Goal: Use online tool/utility: Utilize a website feature to perform a specific function

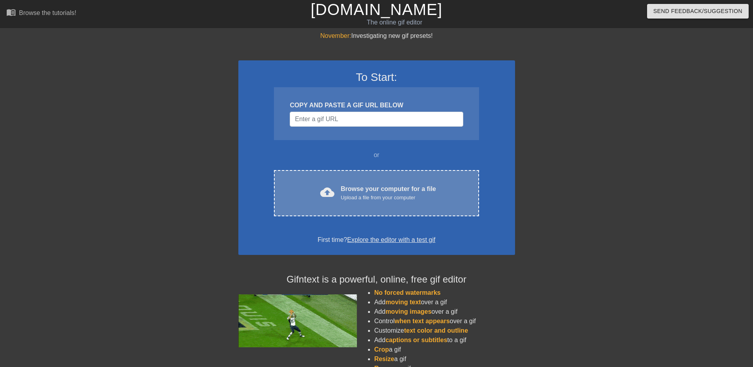
click at [359, 186] on div "Browse your computer for a file Upload a file from your computer" at bounding box center [388, 192] width 95 height 17
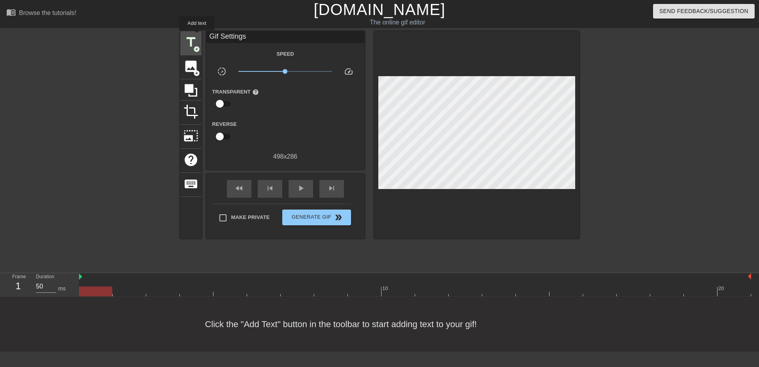
click at [197, 36] on span "title" at bounding box center [190, 42] width 15 height 15
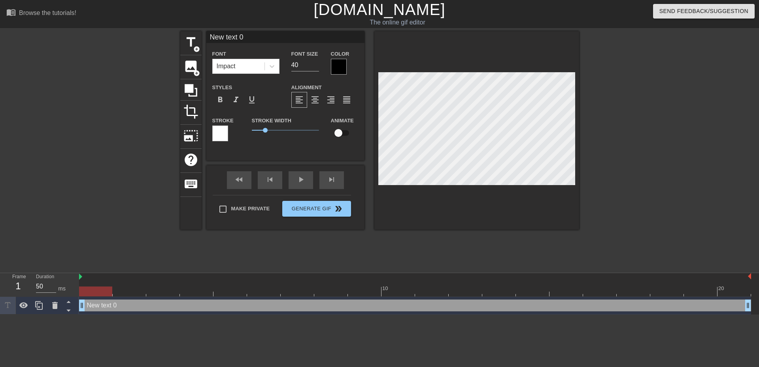
scroll to position [1, 1]
type input "New text"
type textarea "New text"
type input "New text"
type textarea "New text"
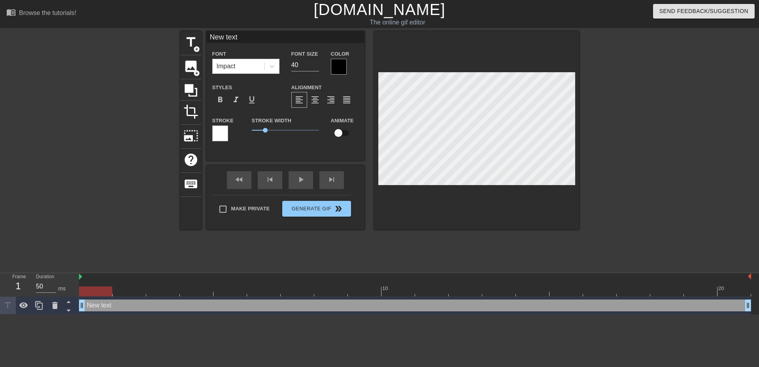
type input "New tex"
type textarea "New tex"
type input "New te"
type textarea "New te"
type input "New t"
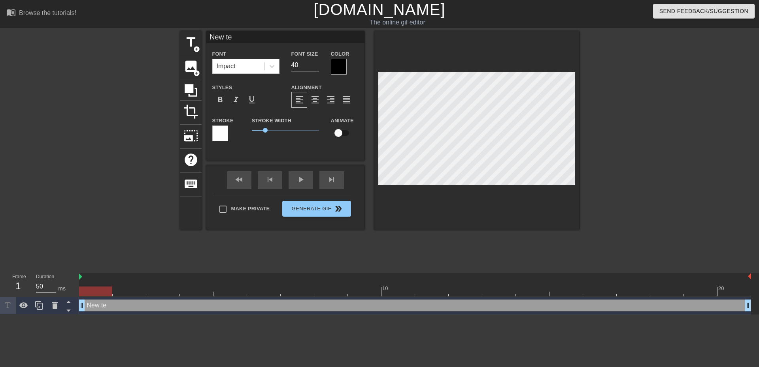
type textarea "New t"
type input "New"
type textarea "New"
type input "New"
type textarea "New"
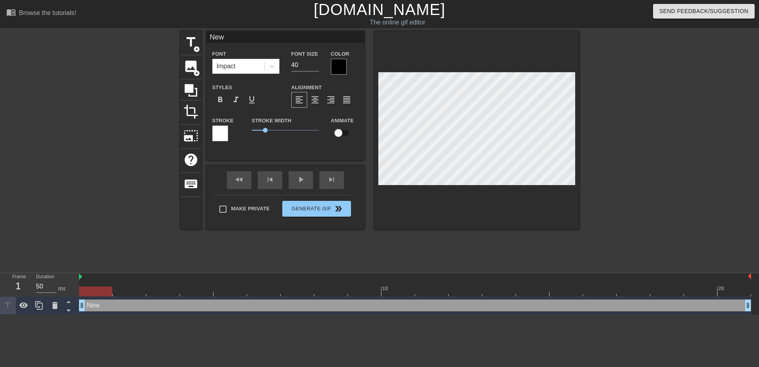
type input "Ne"
type textarea "Ne"
type input "N"
type textarea "N"
type input "P"
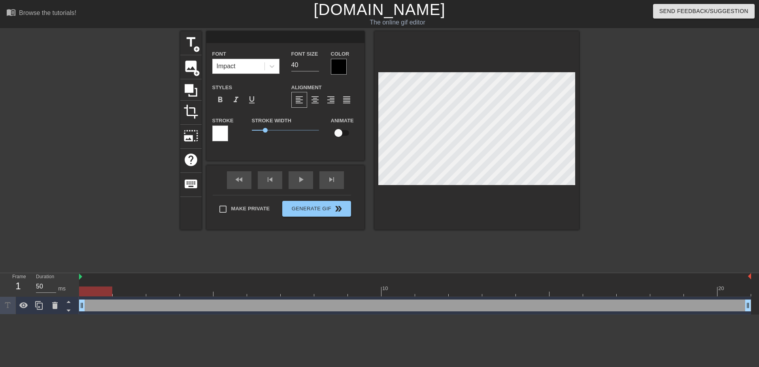
type textarea "P"
type input "Pa"
type textarea "Pa"
type input "Pay"
type textarea "Pay"
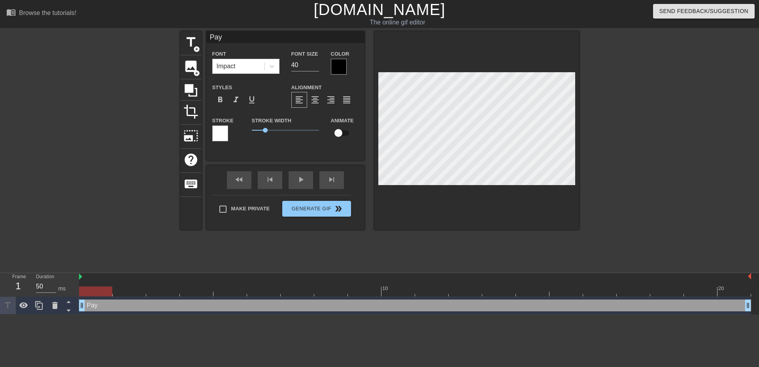
type input "Payn"
type textarea "Payn"
type input "[PERSON_NAME]"
type textarea "[PERSON_NAME]"
click at [521, 215] on div at bounding box center [476, 130] width 205 height 199
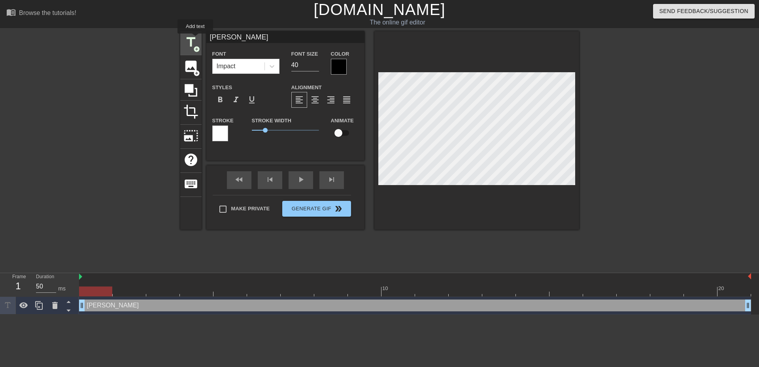
click at [195, 39] on span "title" at bounding box center [190, 42] width 15 height 15
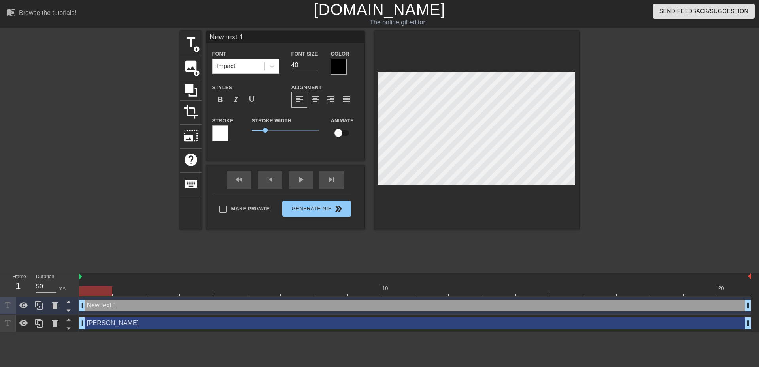
scroll to position [1, 2]
type input "New text"
type textarea "New text"
type input "New tex"
type textarea "New tex"
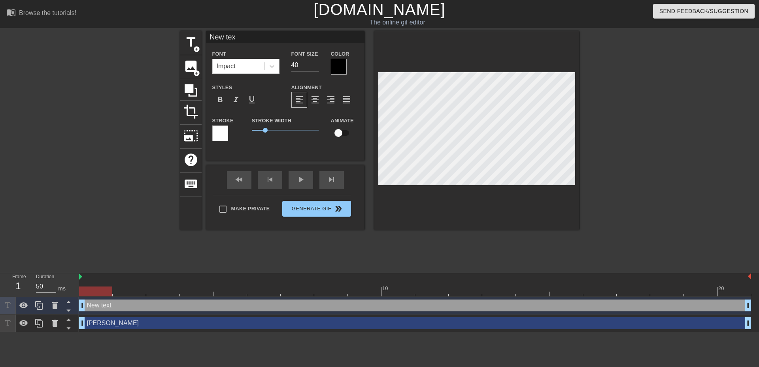
type input "New te"
type textarea "New te"
type input "New t"
type textarea "New t"
type input "New"
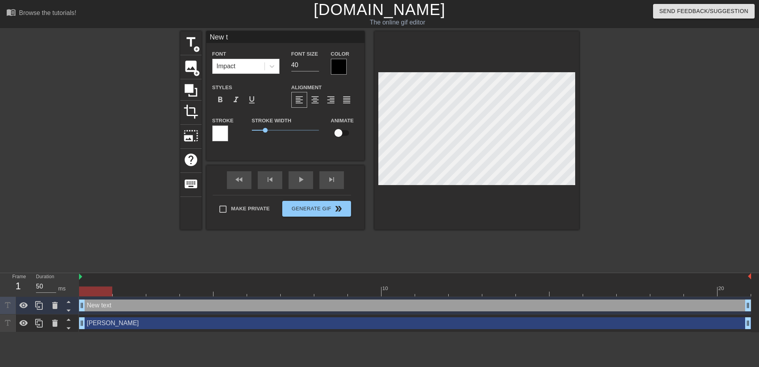
type textarea "New"
type input "New"
type textarea "New"
type input "Ne"
type textarea "Ne"
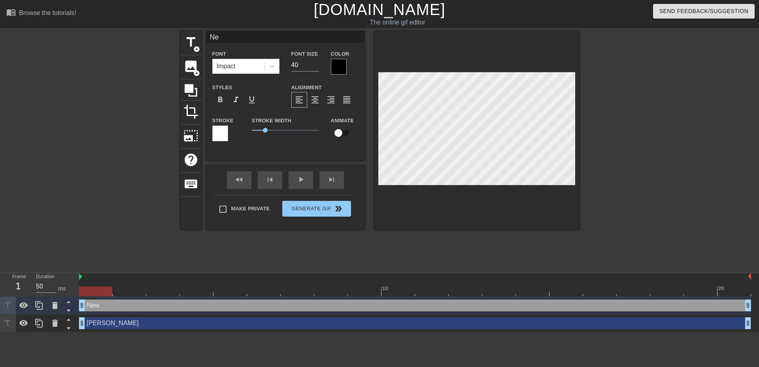
type input "N"
type textarea "N"
type input "S"
type textarea "S"
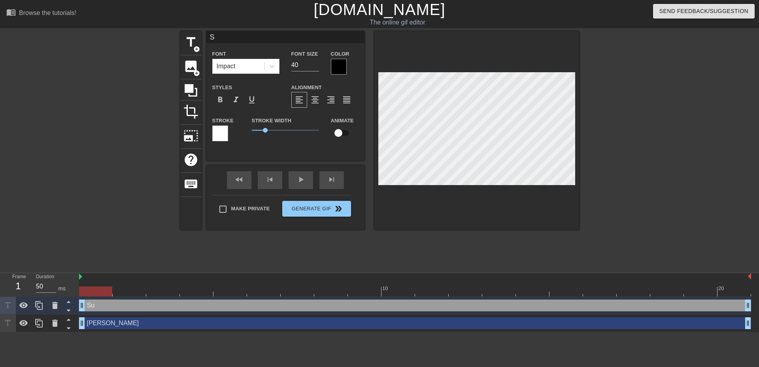
type input "Su"
type textarea "Su"
type input "Sur"
type textarea "Sur"
type input "Surp"
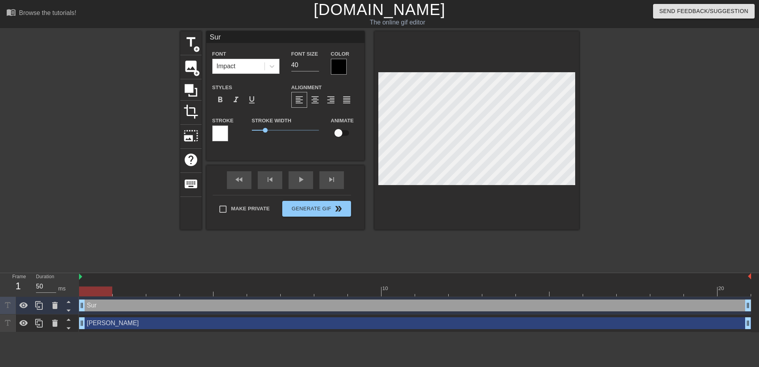
type textarea "Surp"
type input "Surpl"
type textarea "Surpl"
type input "[DEMOGRAPHIC_DATA]"
type textarea "[DEMOGRAPHIC_DATA]"
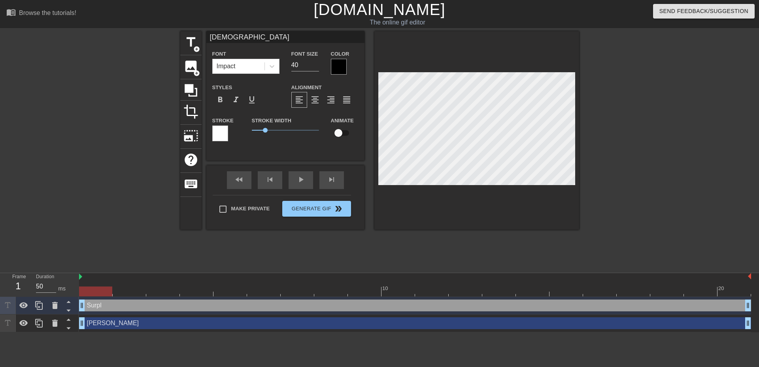
type input "Surplus"
type textarea "Surplus"
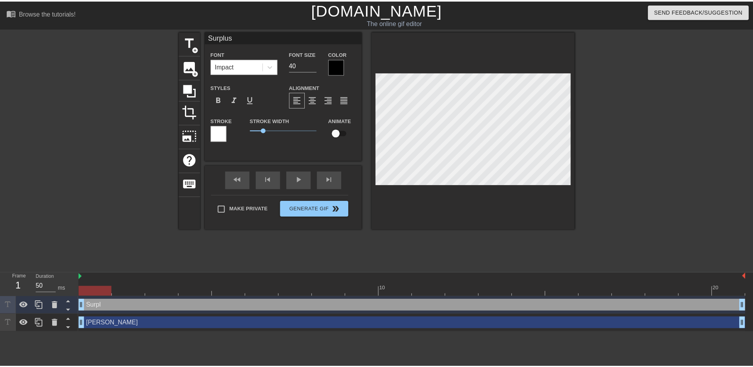
scroll to position [1, 2]
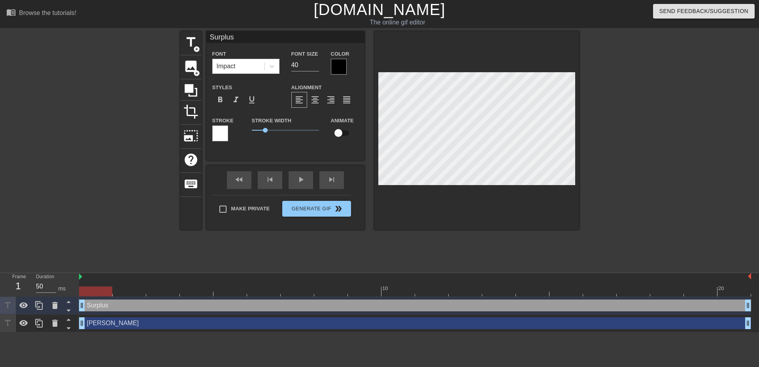
type input "Surplus?"
type textarea "Surplus?"
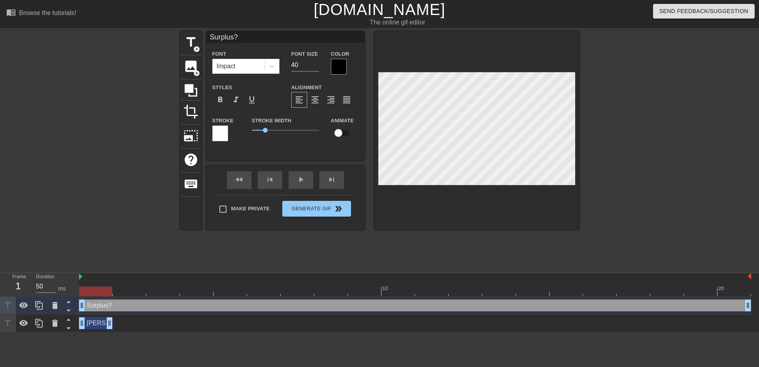
drag, startPoint x: 748, startPoint y: 320, endPoint x: 109, endPoint y: 323, distance: 639.2
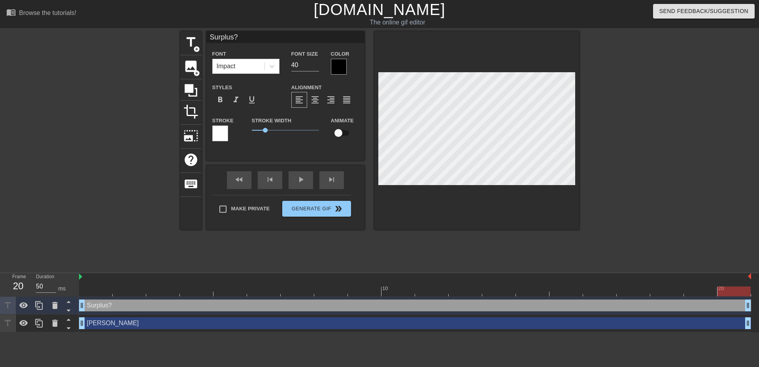
drag, startPoint x: 111, startPoint y: 326, endPoint x: 837, endPoint y: 316, distance: 725.4
click at [752, 316] on html "menu_book Browse the tutorials! [DOMAIN_NAME] The online gif editor Send Feedba…" at bounding box center [379, 166] width 759 height 333
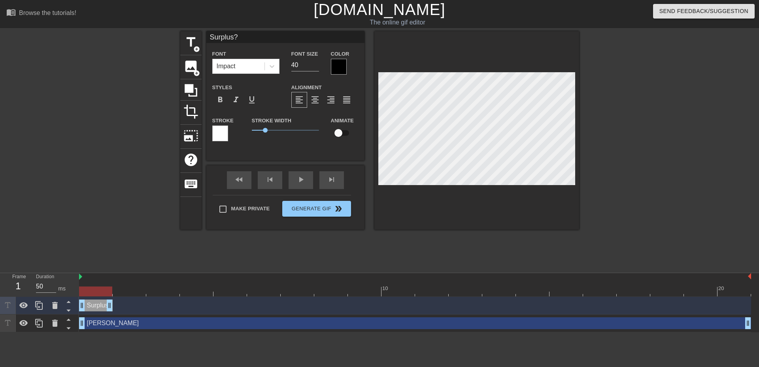
drag, startPoint x: 747, startPoint y: 305, endPoint x: 107, endPoint y: 301, distance: 639.6
click at [122, 290] on div at bounding box center [415, 292] width 672 height 10
click at [40, 306] on icon at bounding box center [38, 305] width 9 height 9
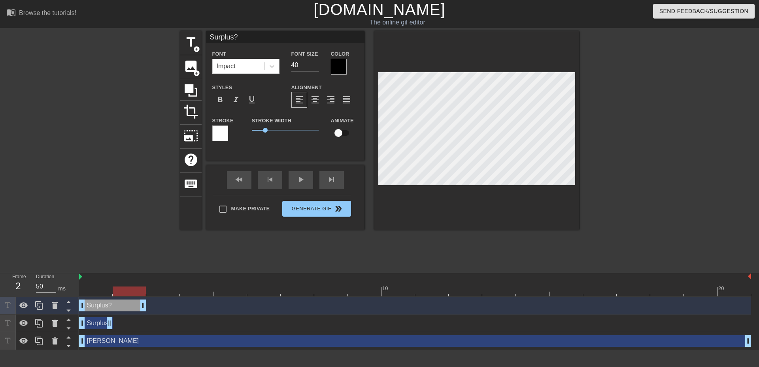
drag, startPoint x: 107, startPoint y: 305, endPoint x: 132, endPoint y: 307, distance: 24.2
drag, startPoint x: 81, startPoint y: 306, endPoint x: 110, endPoint y: 309, distance: 29.4
click at [110, 309] on div "Surplus? drag_handle drag_handle" at bounding box center [415, 306] width 672 height 12
click at [161, 291] on div at bounding box center [415, 292] width 672 height 10
drag, startPoint x: 144, startPoint y: 307, endPoint x: 169, endPoint y: 307, distance: 24.9
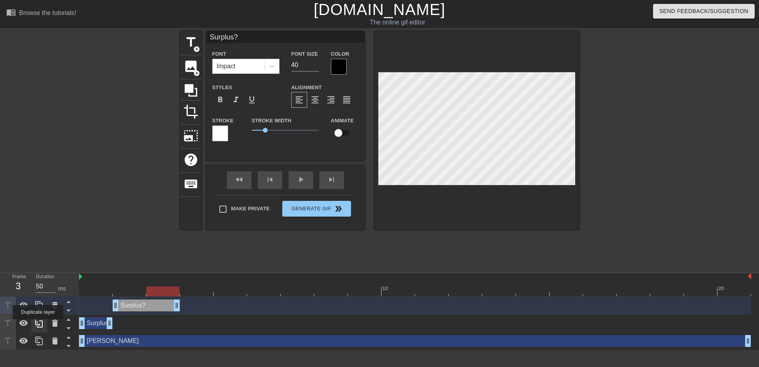
click at [38, 325] on icon at bounding box center [39, 323] width 8 height 9
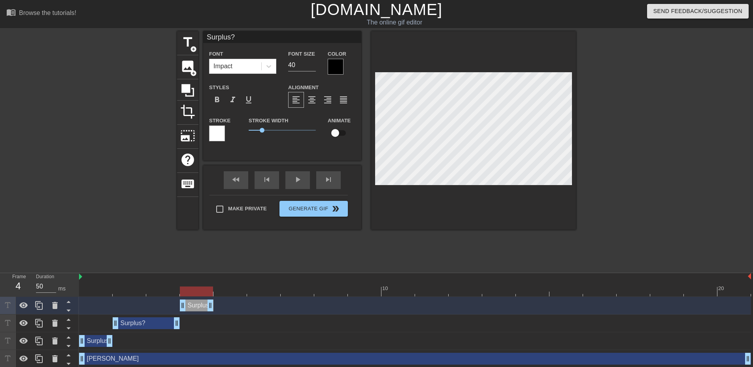
drag, startPoint x: 94, startPoint y: 307, endPoint x: 193, endPoint y: 308, distance: 99.2
click at [193, 308] on div "Surplus? drag_handle drag_handle" at bounding box center [197, 306] width 34 height 12
click at [165, 291] on div at bounding box center [415, 292] width 672 height 10
drag, startPoint x: 181, startPoint y: 307, endPoint x: 162, endPoint y: 305, distance: 19.1
click at [194, 296] on div at bounding box center [415, 292] width 672 height 10
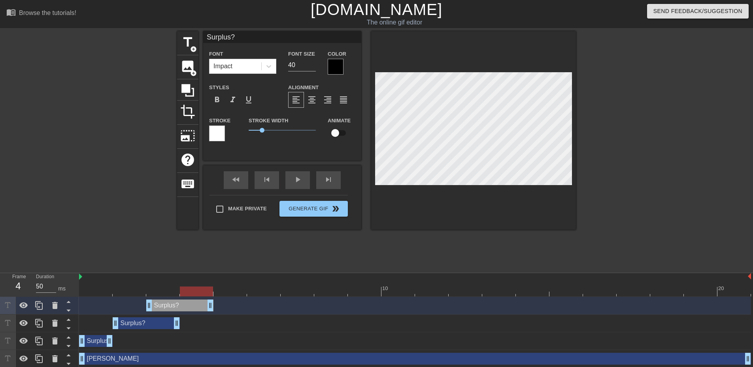
click at [152, 322] on div "Surplus? drag_handle drag_handle" at bounding box center [146, 324] width 67 height 12
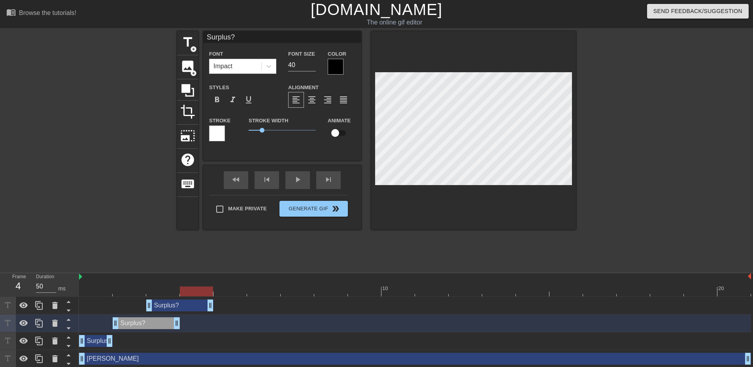
click at [97, 341] on div "Surplus? drag_handle drag_handle" at bounding box center [96, 341] width 34 height 12
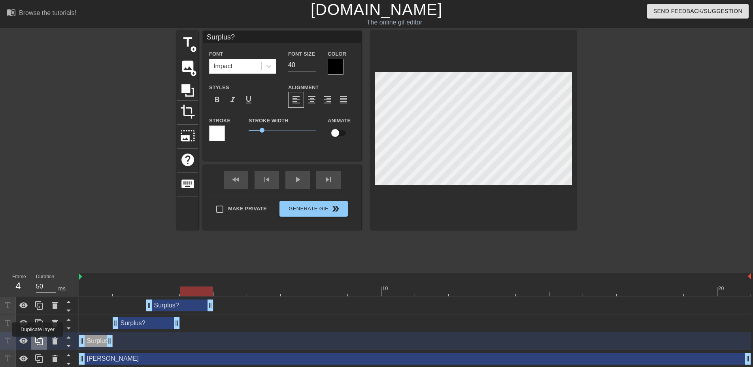
click at [38, 343] on icon at bounding box center [38, 341] width 9 height 9
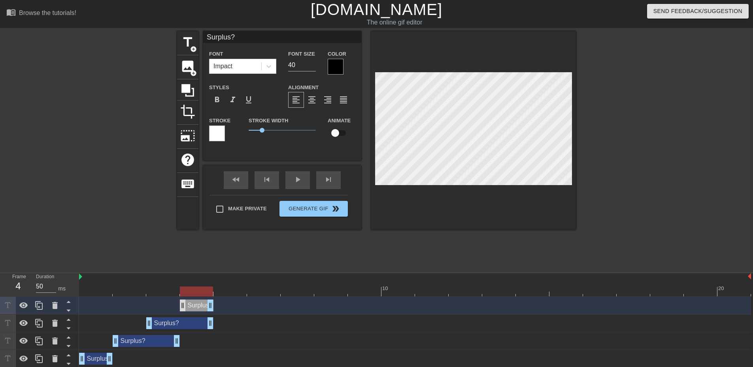
drag, startPoint x: 92, startPoint y: 306, endPoint x: 183, endPoint y: 306, distance: 91.3
click at [183, 306] on div "Surplus? drag_handle drag_handle" at bounding box center [197, 306] width 34 height 12
click at [228, 293] on div at bounding box center [415, 292] width 672 height 10
click at [41, 307] on icon at bounding box center [38, 305] width 9 height 9
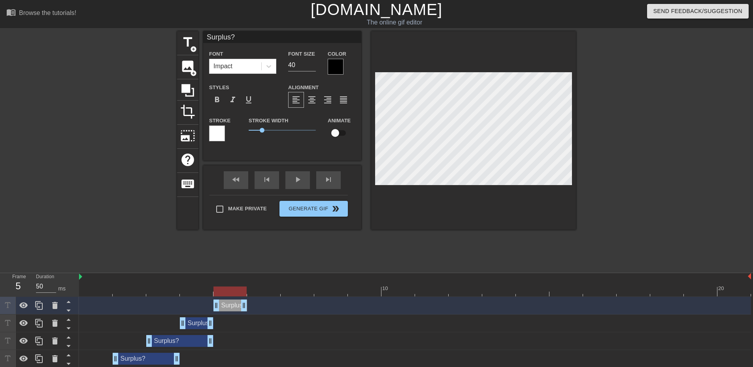
drag, startPoint x: 198, startPoint y: 305, endPoint x: 233, endPoint y: 305, distance: 36.0
click at [233, 305] on div "Surplus? drag_handle drag_handle" at bounding box center [230, 306] width 34 height 12
click at [261, 290] on div at bounding box center [415, 292] width 672 height 10
drag, startPoint x: 243, startPoint y: 306, endPoint x: 265, endPoint y: 306, distance: 22.1
click at [39, 323] on icon at bounding box center [38, 323] width 9 height 9
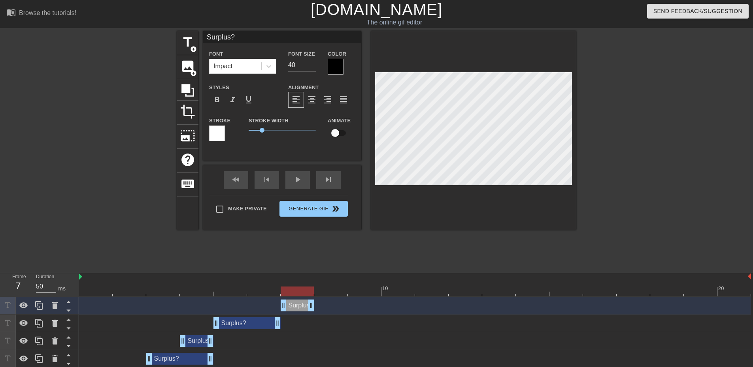
drag, startPoint x: 196, startPoint y: 309, endPoint x: 293, endPoint y: 309, distance: 96.4
click at [293, 309] on div "Surplus? drag_handle drag_handle" at bounding box center [298, 306] width 34 height 12
click at [36, 305] on icon at bounding box center [39, 305] width 8 height 9
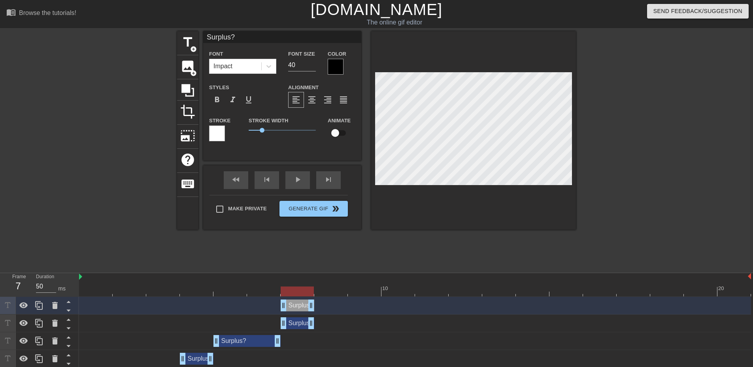
click at [367, 159] on div "title add_circle image add_circle crop photo_size_select_large help keyboard Su…" at bounding box center [376, 130] width 399 height 199
click at [332, 292] on div at bounding box center [415, 292] width 672 height 10
click at [39, 308] on icon at bounding box center [38, 305] width 9 height 9
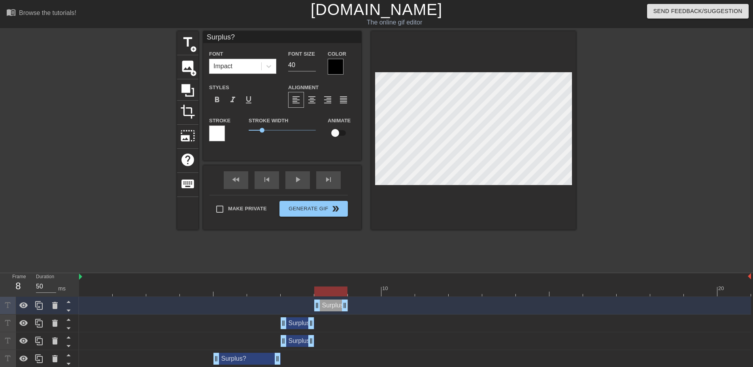
drag, startPoint x: 297, startPoint y: 309, endPoint x: 330, endPoint y: 304, distance: 33.2
click at [330, 304] on div "Surplus? drag_handle drag_handle" at bounding box center [331, 306] width 34 height 12
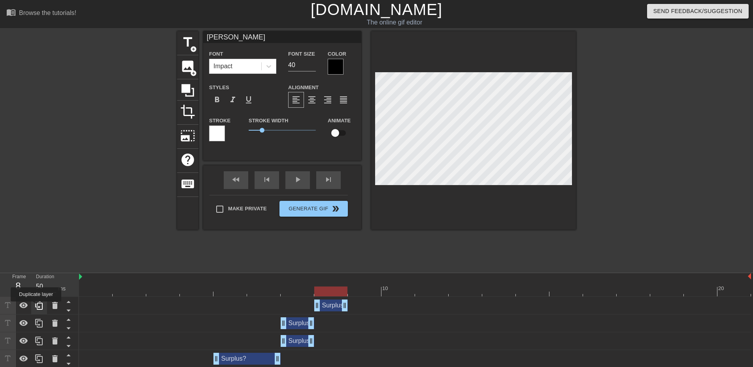
click at [36, 307] on icon at bounding box center [39, 305] width 8 height 9
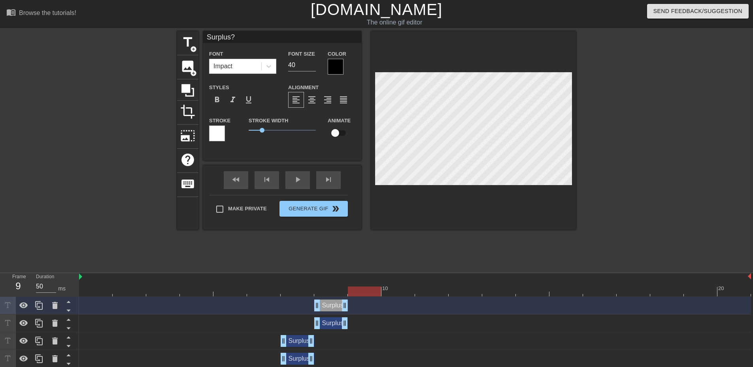
click at [366, 292] on div at bounding box center [415, 292] width 672 height 10
drag, startPoint x: 345, startPoint y: 306, endPoint x: 365, endPoint y: 306, distance: 20.1
click at [396, 291] on div at bounding box center [415, 292] width 672 height 10
click at [38, 324] on icon at bounding box center [38, 323] width 9 height 9
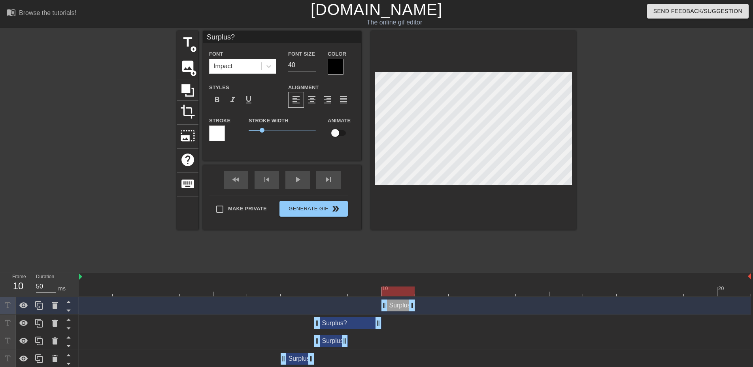
drag, startPoint x: 350, startPoint y: 307, endPoint x: 399, endPoint y: 304, distance: 49.8
click at [399, 304] on div "Surplus? drag_handle drag_handle" at bounding box center [398, 306] width 34 height 12
click at [431, 294] on div at bounding box center [415, 292] width 672 height 10
click at [36, 307] on icon at bounding box center [39, 305] width 8 height 9
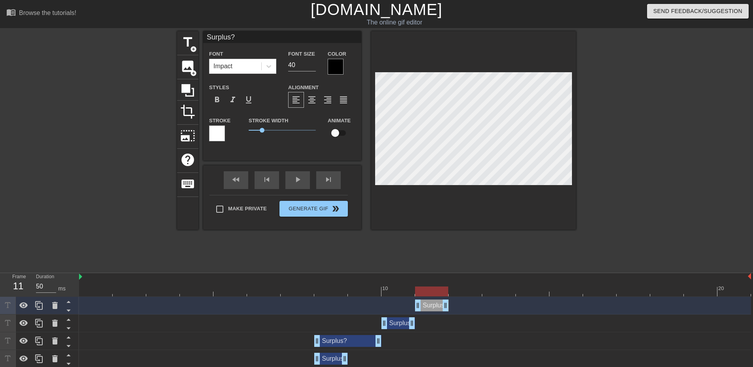
drag, startPoint x: 401, startPoint y: 304, endPoint x: 425, endPoint y: 305, distance: 24.5
click at [425, 305] on div "Surplus? drag_handle drag_handle" at bounding box center [432, 306] width 34 height 12
click at [39, 306] on icon at bounding box center [38, 305] width 9 height 9
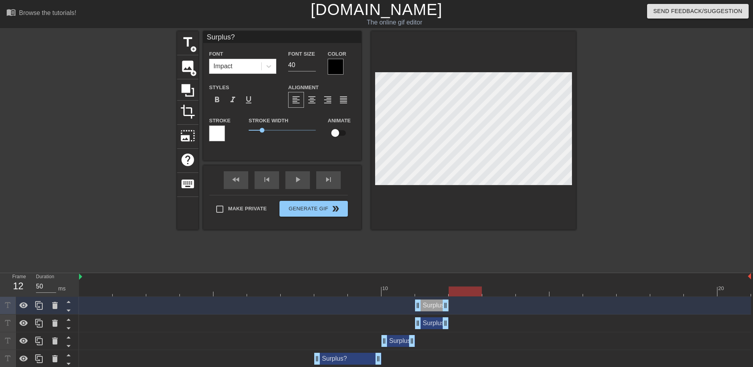
click at [463, 292] on div at bounding box center [415, 292] width 672 height 10
click at [39, 306] on icon at bounding box center [38, 305] width 9 height 9
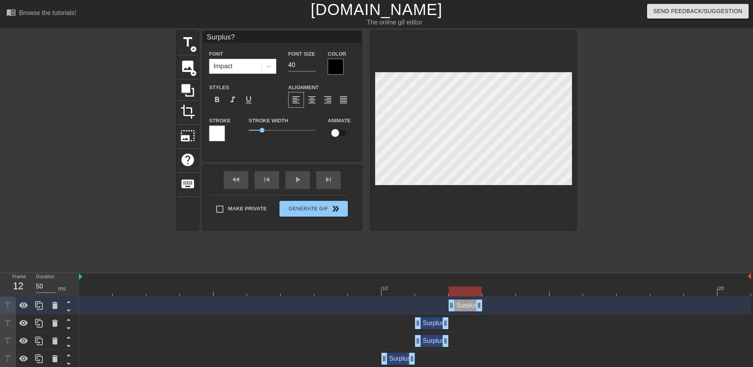
drag, startPoint x: 430, startPoint y: 309, endPoint x: 467, endPoint y: 305, distance: 36.9
click at [467, 305] on div "Surplus? drag_handle drag_handle" at bounding box center [465, 306] width 34 height 12
click at [497, 293] on div at bounding box center [415, 292] width 672 height 10
click at [41, 305] on icon at bounding box center [38, 305] width 9 height 9
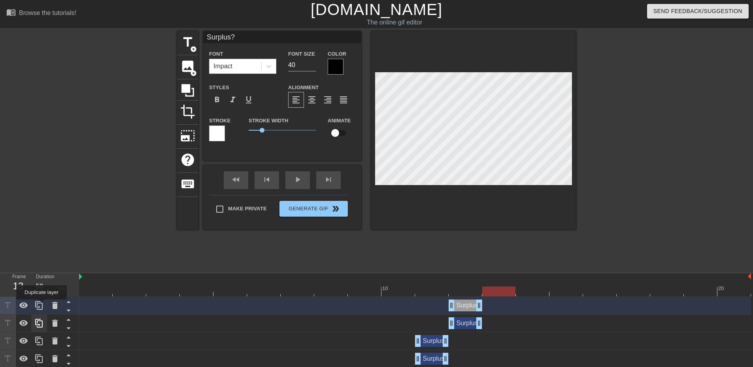
click at [41, 305] on icon at bounding box center [38, 305] width 9 height 9
drag, startPoint x: 469, startPoint y: 324, endPoint x: 494, endPoint y: 324, distance: 25.3
click at [494, 324] on div "Surplus? drag_handle drag_handle" at bounding box center [499, 324] width 34 height 12
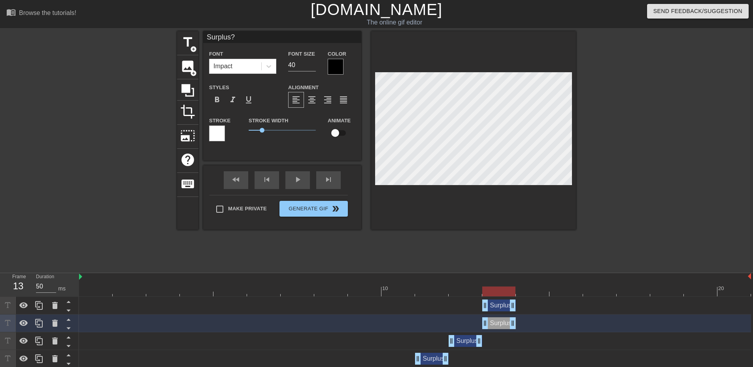
drag, startPoint x: 464, startPoint y: 306, endPoint x: 497, endPoint y: 306, distance: 33.2
click at [497, 306] on div "Surplus? drag_handle drag_handle" at bounding box center [499, 306] width 34 height 12
click at [534, 288] on div at bounding box center [415, 292] width 672 height 10
click at [33, 303] on div at bounding box center [39, 305] width 16 height 17
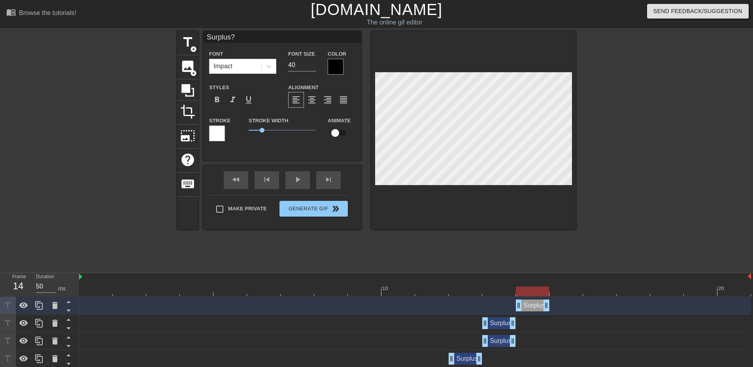
drag, startPoint x: 501, startPoint y: 306, endPoint x: 532, endPoint y: 303, distance: 31.0
click at [532, 303] on div "Surplus? drag_handle drag_handle" at bounding box center [533, 306] width 34 height 12
click at [565, 293] on div at bounding box center [415, 292] width 672 height 10
drag, startPoint x: 557, startPoint y: 307, endPoint x: 573, endPoint y: 307, distance: 15.8
click at [40, 323] on icon at bounding box center [38, 323] width 9 height 9
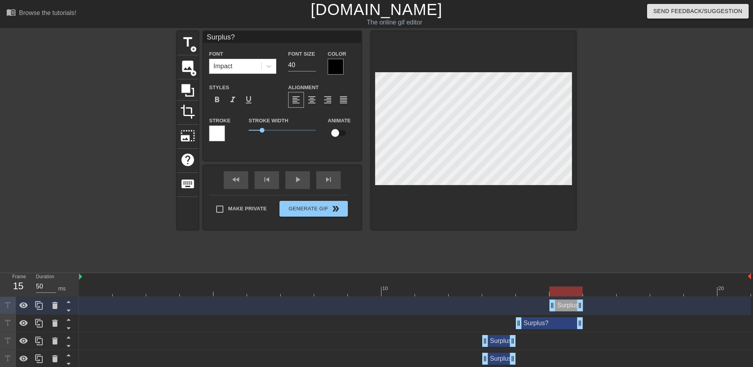
drag, startPoint x: 500, startPoint y: 305, endPoint x: 569, endPoint y: 301, distance: 69.3
click at [569, 301] on div "Surplus? drag_handle drag_handle" at bounding box center [566, 306] width 34 height 12
click at [601, 292] on div at bounding box center [415, 292] width 672 height 10
click at [36, 307] on icon at bounding box center [39, 305] width 8 height 9
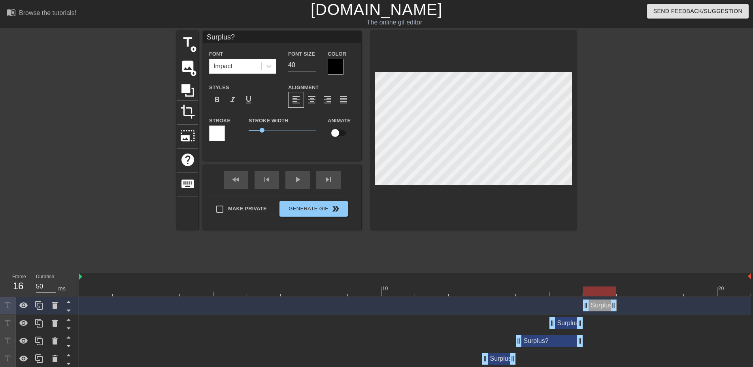
drag, startPoint x: 568, startPoint y: 306, endPoint x: 597, endPoint y: 304, distance: 28.9
click at [597, 304] on div "Surplus? drag_handle drag_handle" at bounding box center [600, 306] width 34 height 12
click at [633, 289] on div at bounding box center [415, 292] width 672 height 10
drag, startPoint x: 613, startPoint y: 307, endPoint x: 633, endPoint y: 307, distance: 19.4
click at [665, 294] on div at bounding box center [415, 292] width 672 height 10
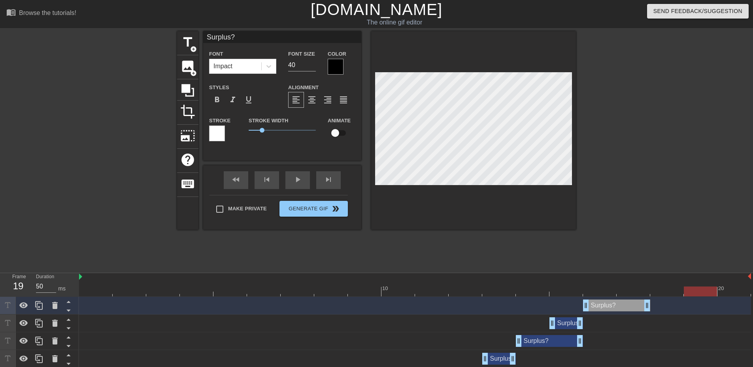
click at [695, 294] on div at bounding box center [415, 292] width 672 height 10
click at [32, 323] on div at bounding box center [39, 323] width 16 height 17
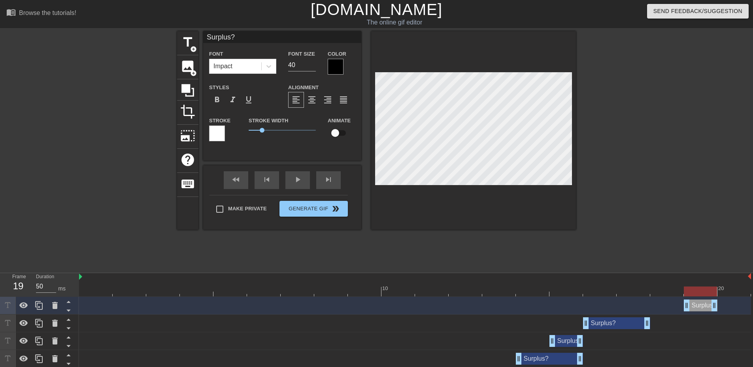
drag, startPoint x: 565, startPoint y: 303, endPoint x: 695, endPoint y: 301, distance: 129.6
click at [695, 301] on div "Surplus? drag_handle drag_handle" at bounding box center [700, 306] width 34 height 12
click at [41, 305] on icon at bounding box center [38, 305] width 9 height 9
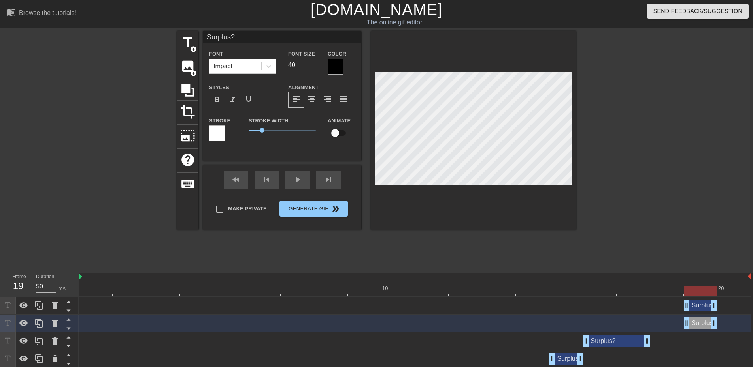
click at [732, 288] on div at bounding box center [415, 292] width 672 height 10
click at [39, 305] on icon at bounding box center [38, 305] width 9 height 9
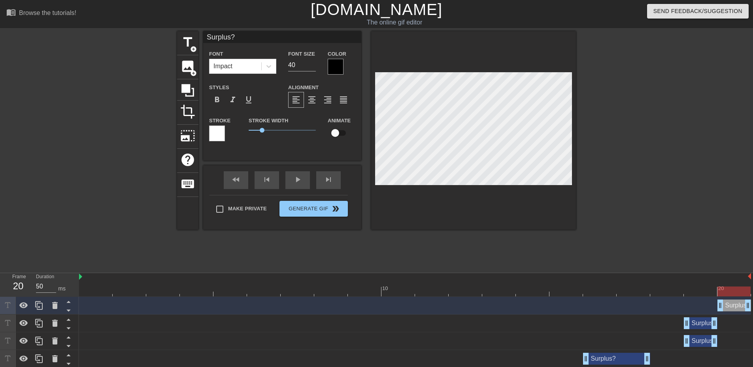
drag, startPoint x: 706, startPoint y: 304, endPoint x: 732, endPoint y: 303, distance: 26.1
click at [732, 303] on div "Surplus? drag_handle drag_handle" at bounding box center [734, 306] width 34 height 12
click at [39, 303] on icon at bounding box center [39, 305] width 8 height 9
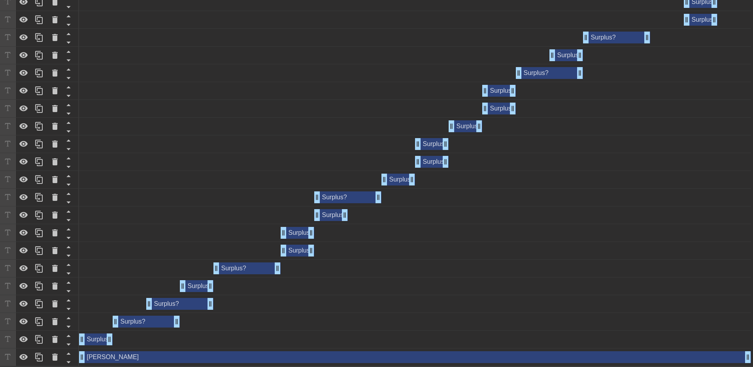
scroll to position [340, 0]
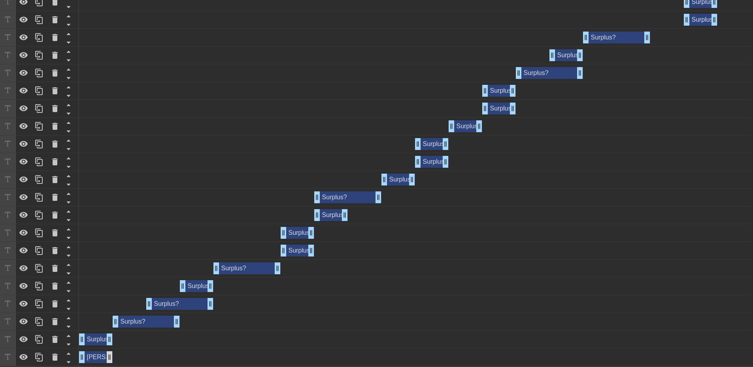
drag, startPoint x: 749, startPoint y: 356, endPoint x: 111, endPoint y: 358, distance: 637.3
click at [69, 354] on icon at bounding box center [68, 354] width 4 height 2
type input "[PERSON_NAME]"
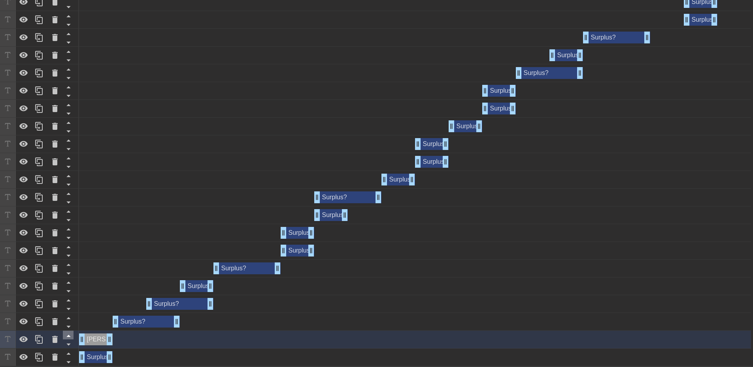
click at [69, 337] on icon at bounding box center [69, 336] width 10 height 10
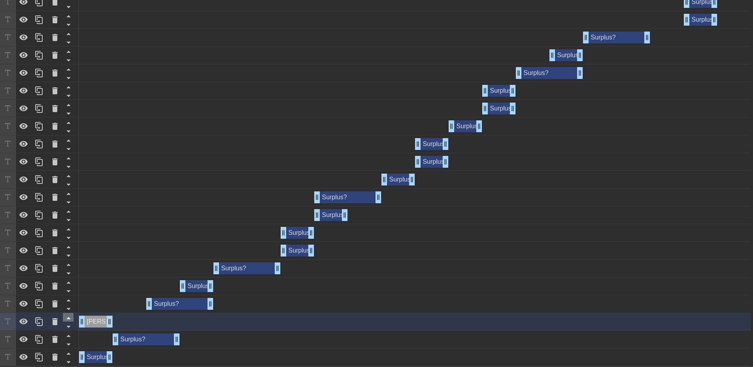
click at [69, 319] on icon at bounding box center [68, 319] width 4 height 2
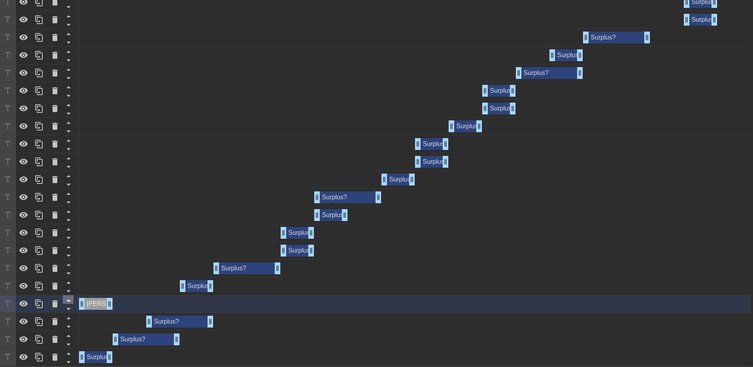
click at [70, 301] on icon at bounding box center [68, 301] width 4 height 2
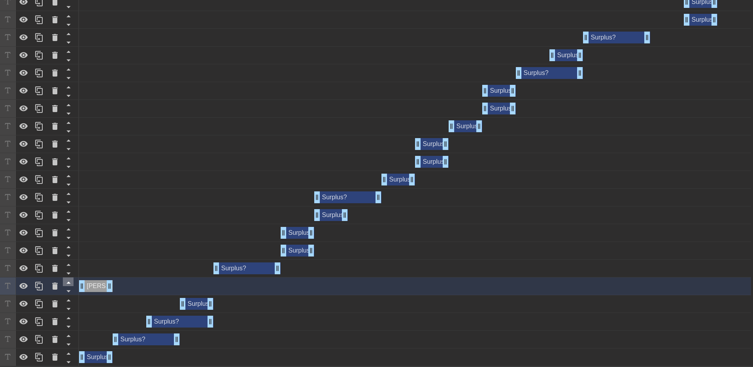
click at [69, 283] on icon at bounding box center [68, 283] width 4 height 2
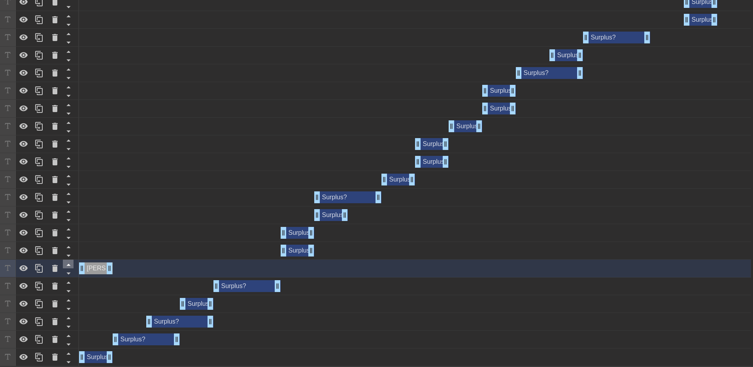
click at [69, 265] on icon at bounding box center [68, 265] width 4 height 2
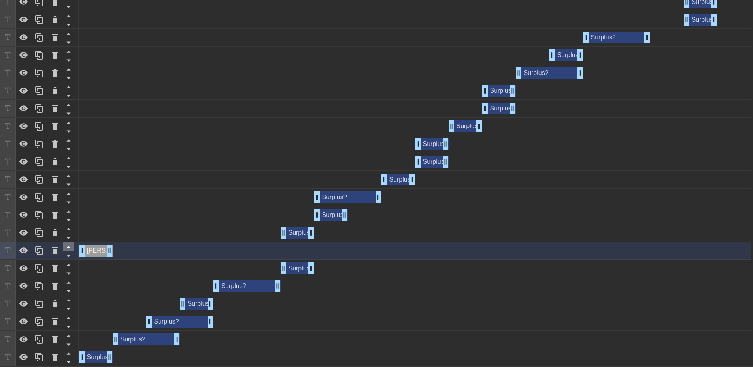
click at [70, 246] on icon at bounding box center [69, 247] width 10 height 10
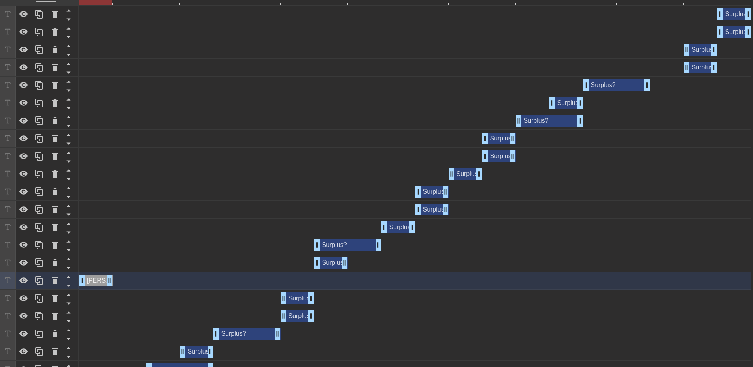
scroll to position [261, 0]
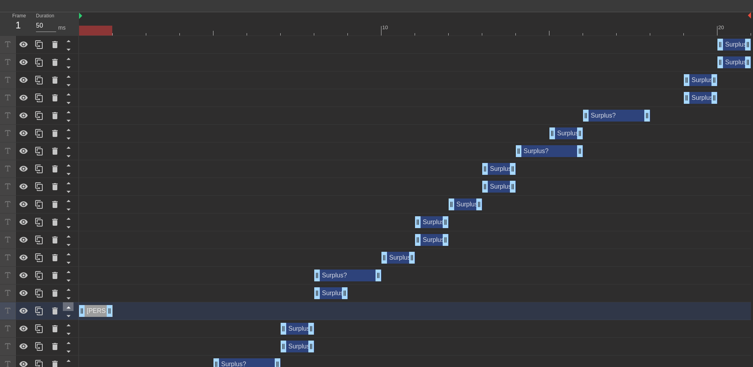
click at [70, 308] on icon at bounding box center [69, 308] width 10 height 10
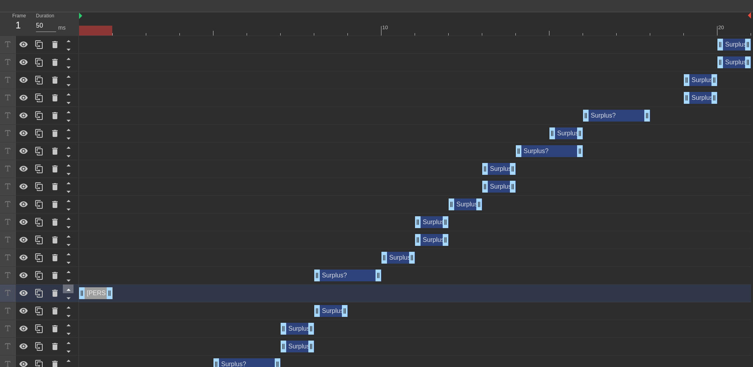
click at [71, 289] on icon at bounding box center [69, 290] width 10 height 10
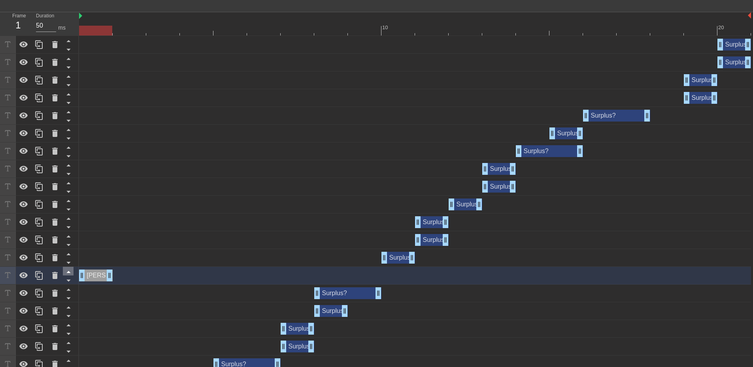
click at [70, 273] on icon at bounding box center [68, 272] width 4 height 2
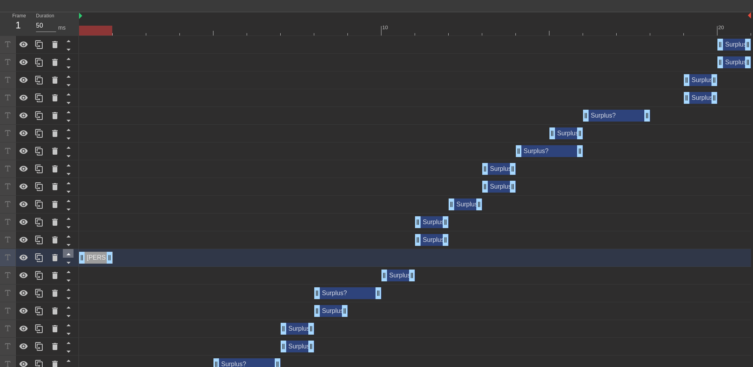
click at [70, 256] on icon at bounding box center [69, 254] width 10 height 10
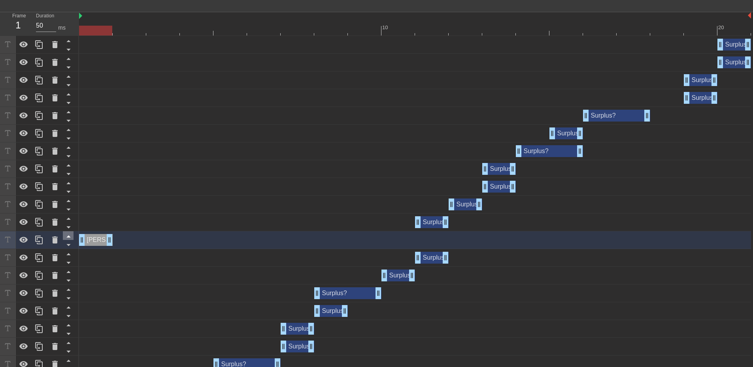
click at [71, 239] on icon at bounding box center [69, 237] width 10 height 10
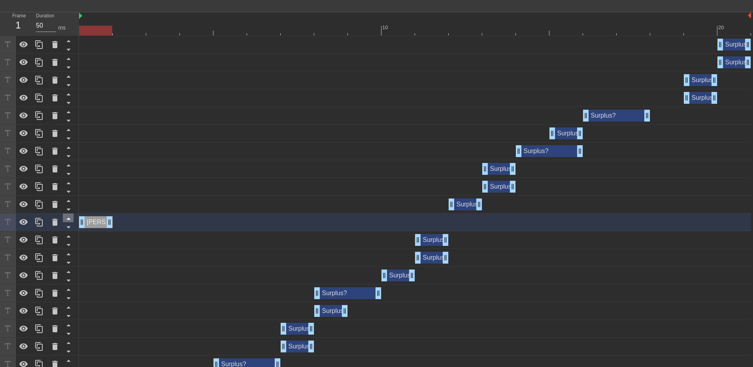
click at [70, 219] on icon at bounding box center [69, 219] width 10 height 10
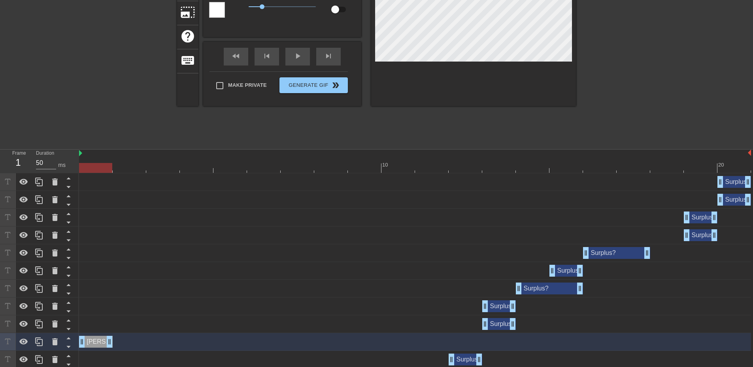
scroll to position [103, 0]
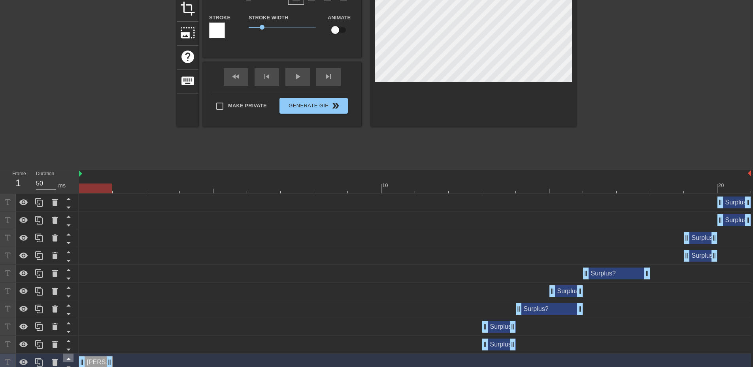
click at [70, 358] on icon at bounding box center [69, 359] width 10 height 10
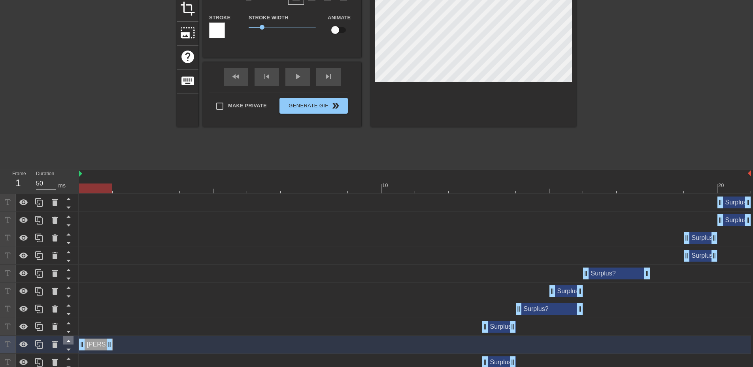
click at [70, 337] on icon at bounding box center [69, 341] width 10 height 10
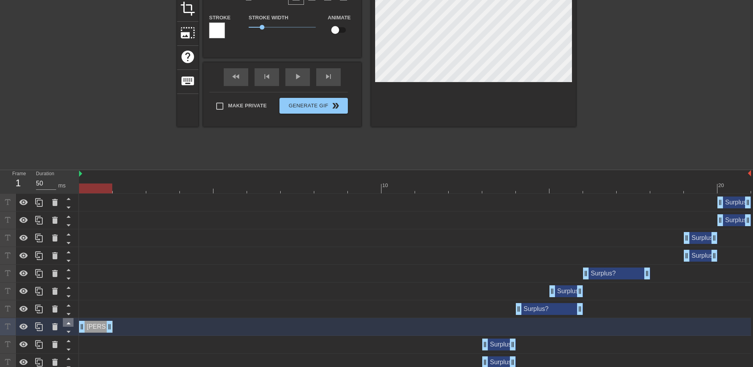
click at [71, 324] on icon at bounding box center [69, 323] width 10 height 10
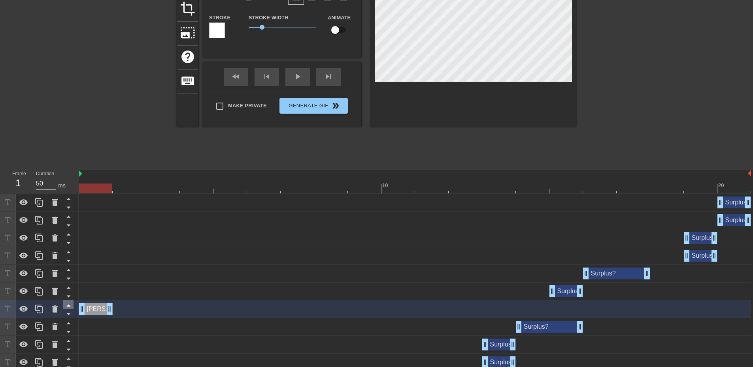
click at [69, 301] on icon at bounding box center [69, 306] width 10 height 10
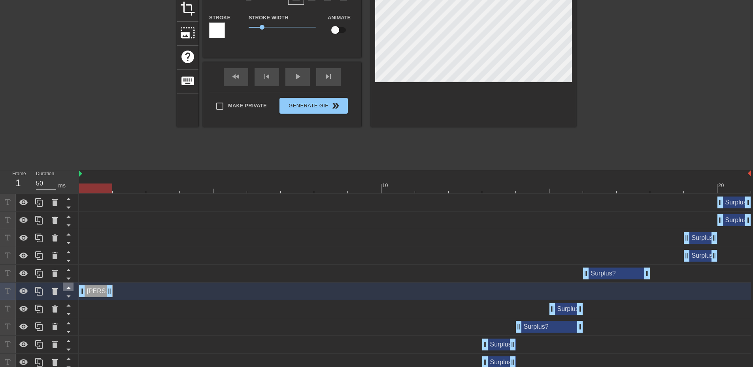
click at [69, 289] on icon at bounding box center [68, 288] width 4 height 2
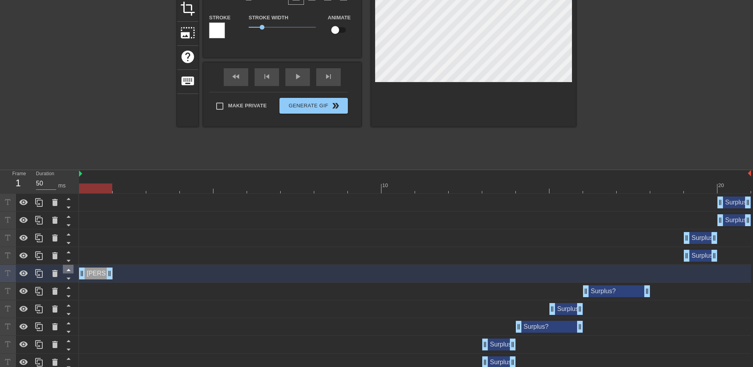
click at [70, 269] on icon at bounding box center [69, 270] width 10 height 10
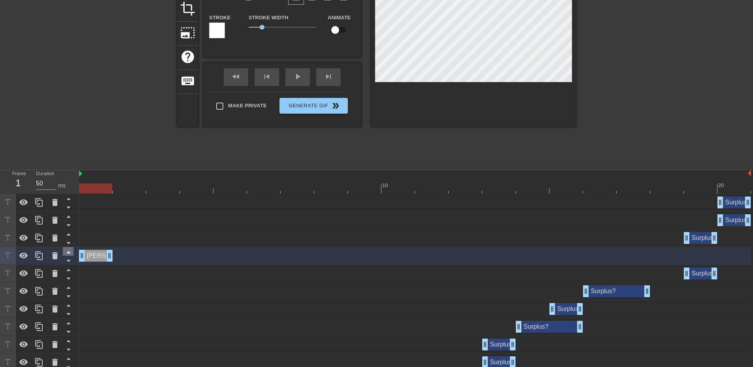
click at [70, 255] on icon at bounding box center [69, 252] width 10 height 10
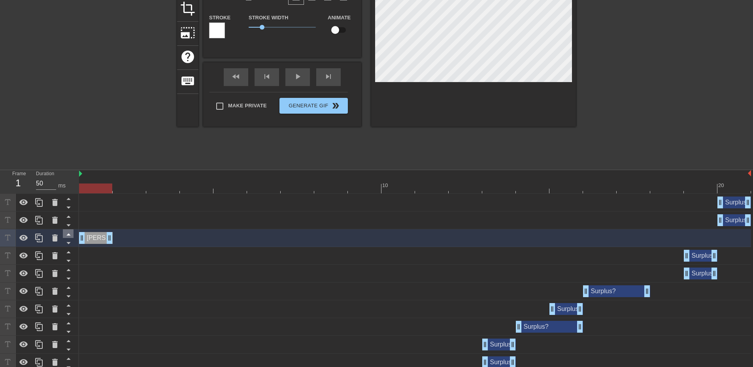
click at [69, 234] on icon at bounding box center [69, 235] width 10 height 10
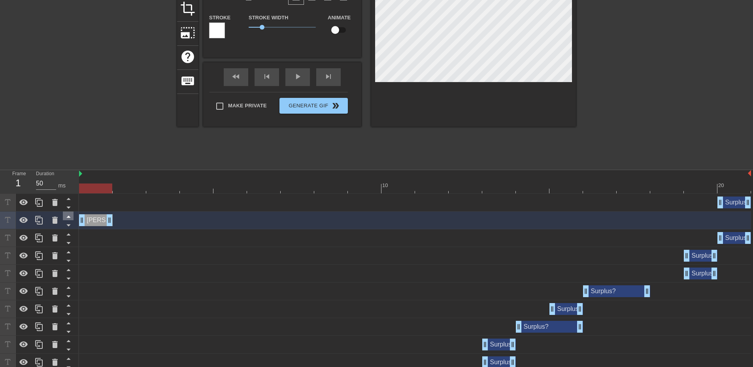
click at [71, 218] on icon at bounding box center [69, 217] width 10 height 10
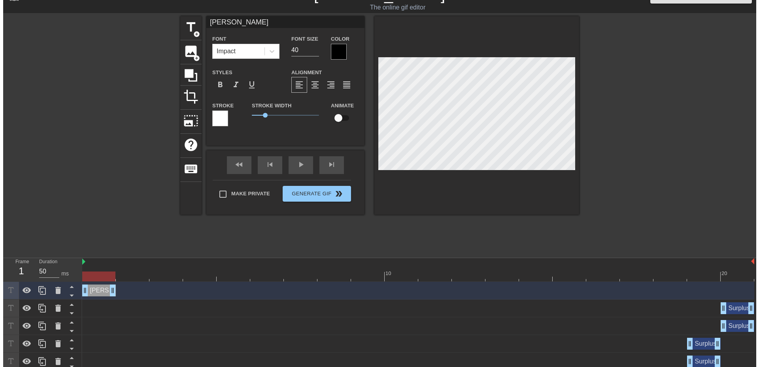
scroll to position [0, 0]
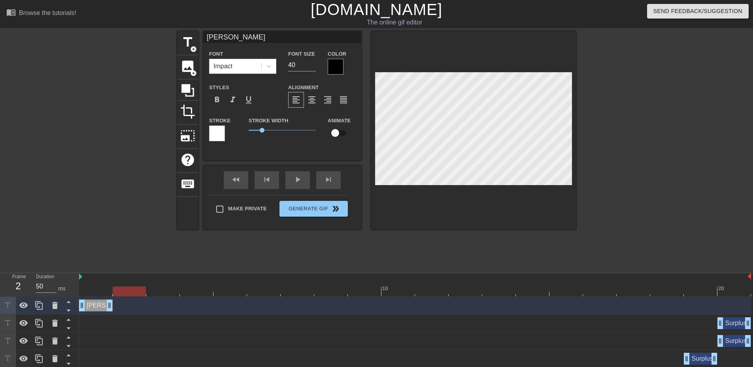
click at [130, 292] on div at bounding box center [415, 292] width 672 height 10
drag, startPoint x: 111, startPoint y: 305, endPoint x: 112, endPoint y: 313, distance: 8.8
click at [112, 313] on div "[PERSON_NAME] drag_handle drag_handle" at bounding box center [415, 306] width 672 height 18
click at [44, 308] on div at bounding box center [39, 305] width 16 height 17
drag, startPoint x: 100, startPoint y: 291, endPoint x: 136, endPoint y: 293, distance: 36.0
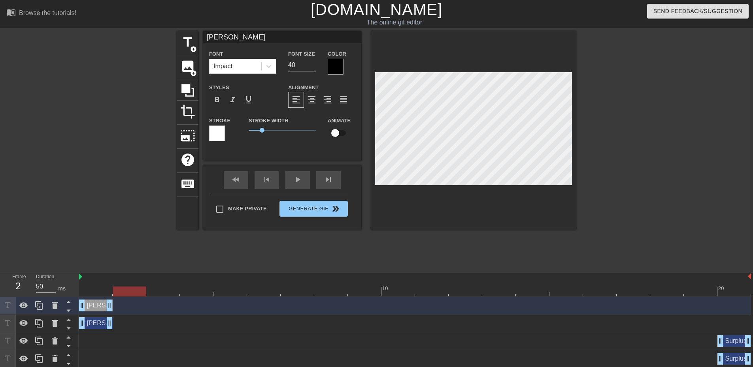
click at [136, 293] on div at bounding box center [129, 292] width 33 height 10
drag, startPoint x: 105, startPoint y: 307, endPoint x: 129, endPoint y: 307, distance: 24.1
click at [129, 307] on div "[PERSON_NAME] drag_handle drag_handle" at bounding box center [130, 306] width 34 height 12
click at [164, 293] on div at bounding box center [415, 292] width 672 height 10
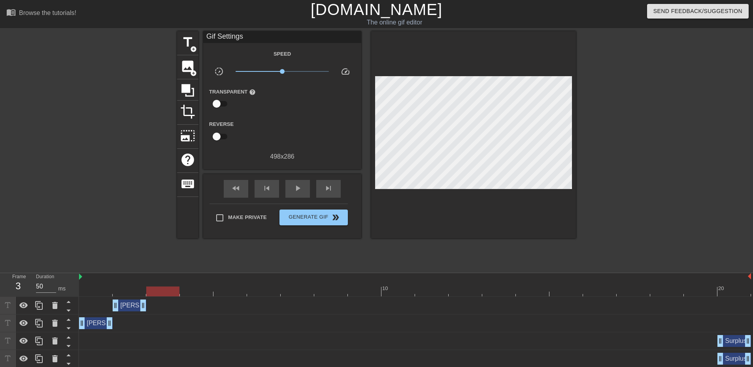
drag, startPoint x: 149, startPoint y: 306, endPoint x: 161, endPoint y: 306, distance: 11.5
click at [161, 306] on div "[PERSON_NAME] drag_handle drag_handle" at bounding box center [415, 306] width 672 height 12
drag, startPoint x: 141, startPoint y: 304, endPoint x: 173, endPoint y: 304, distance: 32.0
click at [39, 323] on icon at bounding box center [38, 323] width 9 height 9
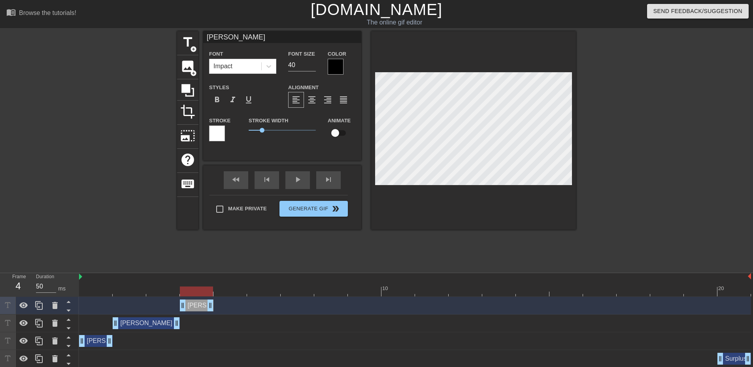
drag, startPoint x: 97, startPoint y: 308, endPoint x: 197, endPoint y: 306, distance: 100.0
click at [197, 306] on div "[PERSON_NAME] drag_handle drag_handle" at bounding box center [197, 306] width 34 height 12
click at [226, 294] on div at bounding box center [415, 292] width 672 height 10
click at [34, 307] on icon at bounding box center [38, 305] width 9 height 9
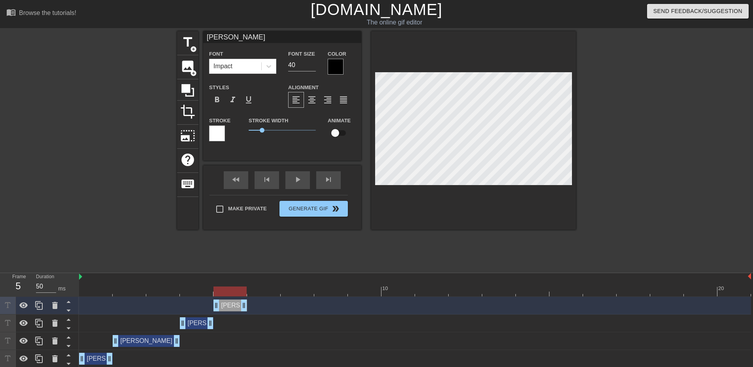
drag, startPoint x: 202, startPoint y: 305, endPoint x: 221, endPoint y: 305, distance: 19.0
click at [221, 305] on div "[PERSON_NAME] drag_handle drag_handle" at bounding box center [230, 306] width 34 height 12
click at [261, 290] on div at bounding box center [415, 292] width 672 height 10
click at [292, 293] on div at bounding box center [415, 292] width 672 height 10
click at [266, 294] on div at bounding box center [415, 292] width 672 height 10
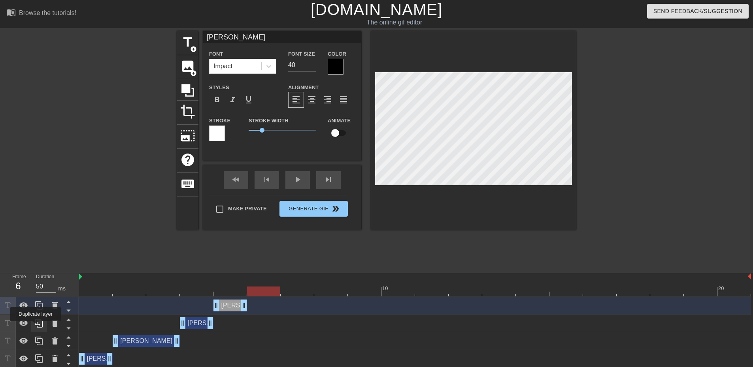
click at [36, 327] on icon at bounding box center [38, 323] width 9 height 9
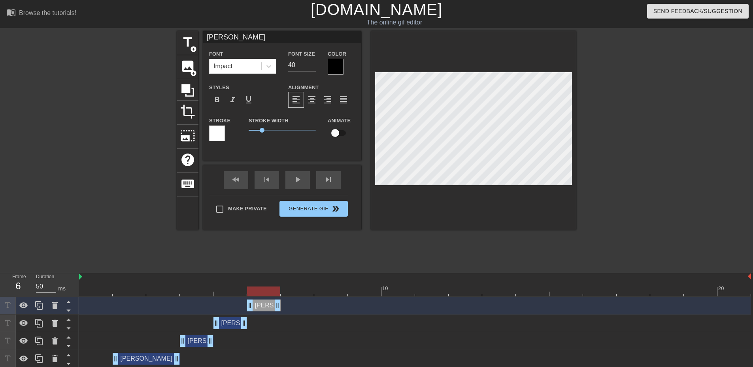
drag, startPoint x: 199, startPoint y: 306, endPoint x: 266, endPoint y: 307, distance: 66.8
click at [266, 307] on div "[PERSON_NAME] drag_handle drag_handle" at bounding box center [264, 306] width 34 height 12
click at [301, 290] on div at bounding box center [415, 292] width 672 height 10
click at [37, 307] on icon at bounding box center [39, 305] width 8 height 9
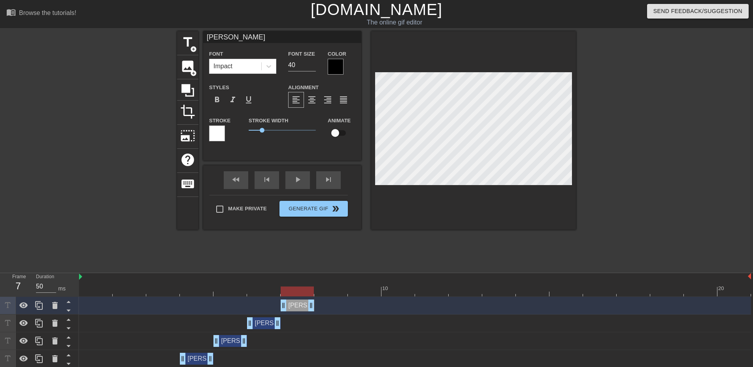
drag, startPoint x: 261, startPoint y: 307, endPoint x: 290, endPoint y: 304, distance: 28.6
click at [290, 304] on div "[PERSON_NAME] drag_handle drag_handle" at bounding box center [298, 306] width 34 height 12
click at [330, 290] on div at bounding box center [415, 292] width 672 height 10
drag, startPoint x: 311, startPoint y: 307, endPoint x: 323, endPoint y: 303, distance: 13.1
click at [324, 304] on div "[PERSON_NAME] drag_handle drag_handle" at bounding box center [415, 306] width 672 height 12
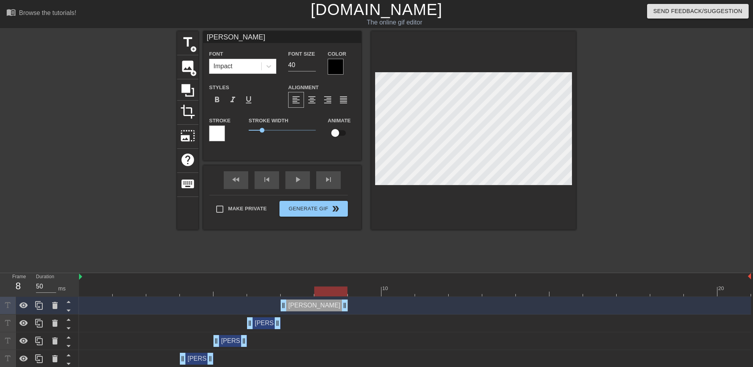
drag, startPoint x: 309, startPoint y: 303, endPoint x: 332, endPoint y: 302, distance: 23.3
click at [363, 292] on div at bounding box center [415, 292] width 672 height 10
click at [40, 322] on icon at bounding box center [39, 323] width 8 height 9
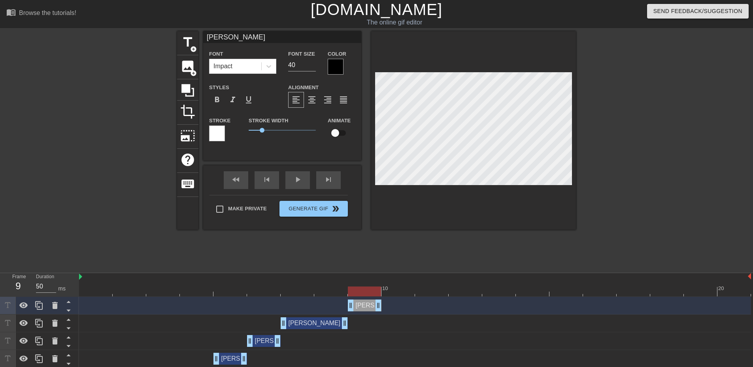
drag, startPoint x: 259, startPoint y: 305, endPoint x: 362, endPoint y: 302, distance: 103.2
click at [362, 302] on div "[PERSON_NAME] drag_handle drag_handle" at bounding box center [365, 306] width 34 height 12
click at [397, 288] on div at bounding box center [415, 292] width 672 height 10
click at [38, 308] on icon at bounding box center [38, 305] width 9 height 9
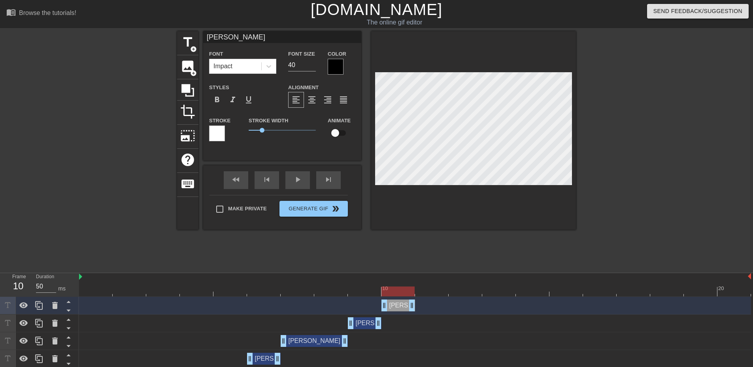
drag, startPoint x: 361, startPoint y: 303, endPoint x: 399, endPoint y: 303, distance: 37.9
click at [399, 303] on div "[PERSON_NAME] drag_handle drag_handle" at bounding box center [398, 306] width 34 height 12
click at [427, 290] on div at bounding box center [415, 292] width 672 height 10
drag, startPoint x: 412, startPoint y: 305, endPoint x: 435, endPoint y: 305, distance: 22.5
click at [462, 291] on div at bounding box center [415, 292] width 672 height 10
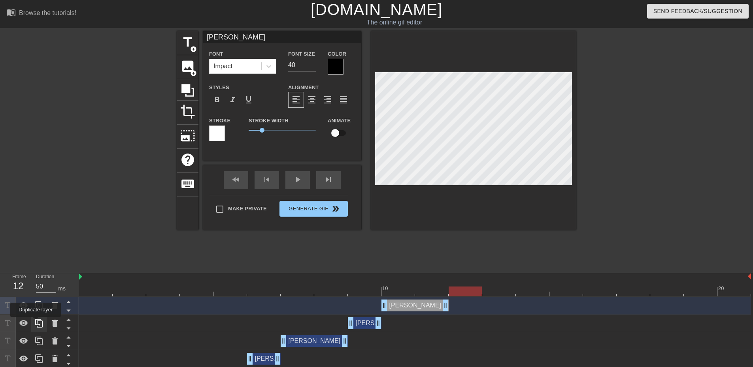
click at [36, 323] on icon at bounding box center [39, 323] width 8 height 9
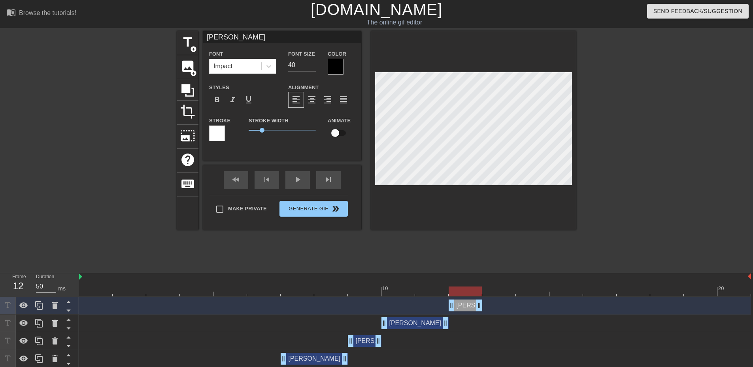
drag, startPoint x: 365, startPoint y: 306, endPoint x: 461, endPoint y: 304, distance: 95.2
click at [461, 304] on div "[PERSON_NAME] drag_handle drag_handle" at bounding box center [465, 306] width 34 height 12
click at [491, 293] on div at bounding box center [415, 292] width 672 height 10
drag, startPoint x: 478, startPoint y: 305, endPoint x: 489, endPoint y: 305, distance: 10.3
click at [489, 305] on div "[PERSON_NAME] drag_handle drag_handle" at bounding box center [415, 306] width 672 height 12
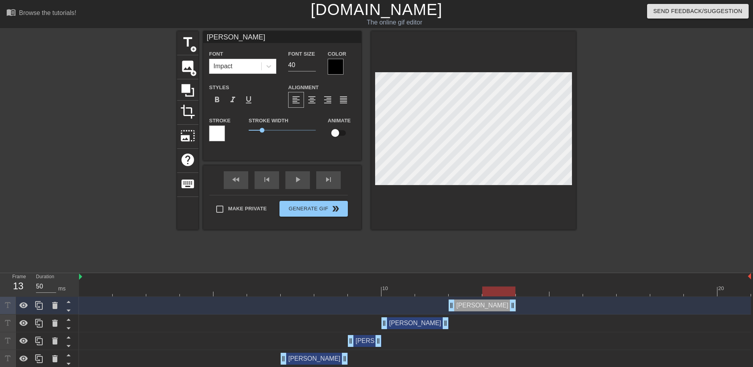
drag, startPoint x: 477, startPoint y: 304, endPoint x: 495, endPoint y: 304, distance: 17.8
click at [528, 291] on div at bounding box center [415, 292] width 672 height 10
click at [40, 342] on icon at bounding box center [38, 341] width 9 height 9
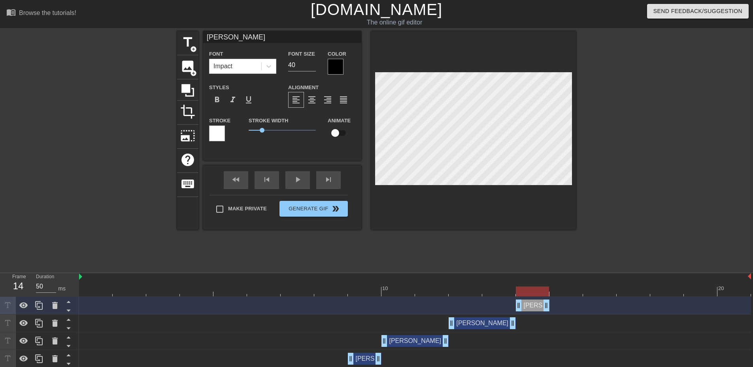
drag, startPoint x: 362, startPoint y: 306, endPoint x: 538, endPoint y: 306, distance: 175.4
click at [538, 306] on div "[PERSON_NAME] drag_handle drag_handle" at bounding box center [533, 306] width 34 height 12
click at [564, 290] on div at bounding box center [415, 292] width 672 height 10
click at [39, 304] on icon at bounding box center [39, 305] width 8 height 9
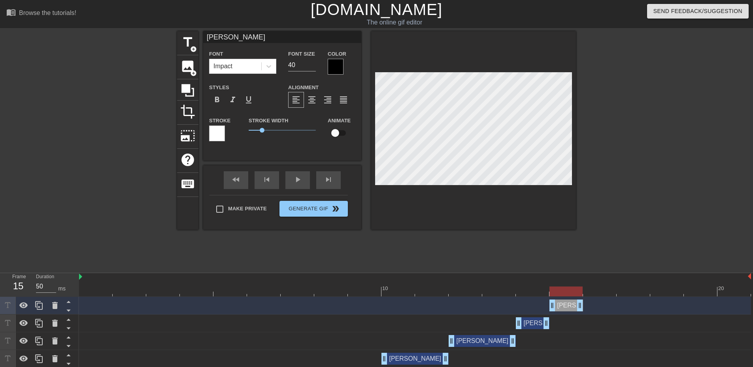
drag, startPoint x: 533, startPoint y: 305, endPoint x: 562, endPoint y: 303, distance: 28.5
click at [562, 303] on div "[PERSON_NAME] drag_handle drag_handle" at bounding box center [566, 306] width 34 height 12
click at [601, 289] on div at bounding box center [415, 292] width 672 height 10
click at [636, 294] on div at bounding box center [415, 292] width 672 height 10
click at [38, 307] on icon at bounding box center [39, 305] width 8 height 9
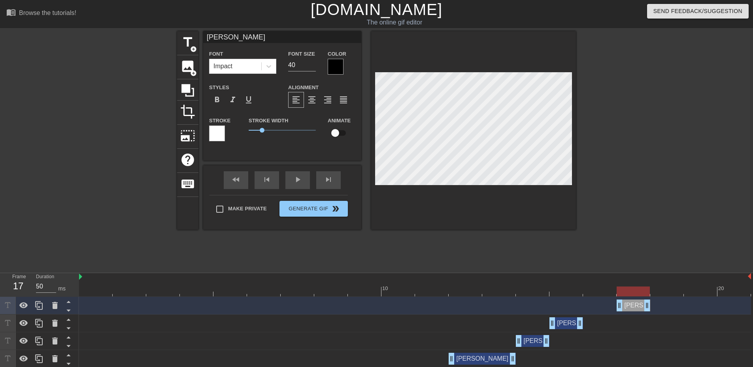
drag, startPoint x: 563, startPoint y: 304, endPoint x: 625, endPoint y: 302, distance: 61.7
click at [625, 302] on div "[PERSON_NAME] drag_handle drag_handle" at bounding box center [633, 306] width 34 height 12
click at [666, 293] on div at bounding box center [415, 292] width 672 height 10
click at [37, 303] on icon at bounding box center [38, 305] width 9 height 9
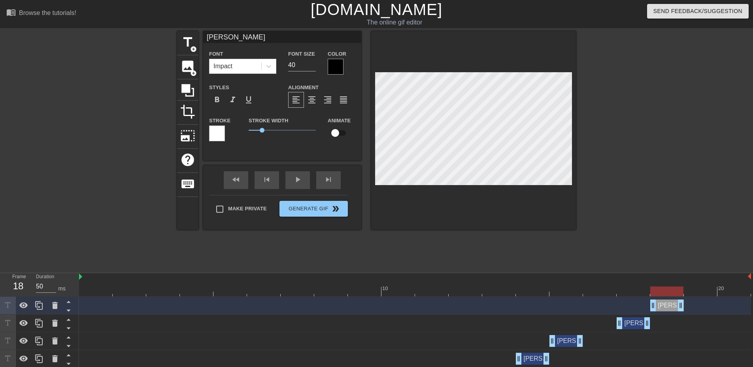
drag, startPoint x: 634, startPoint y: 305, endPoint x: 665, endPoint y: 303, distance: 31.7
click at [665, 303] on div "[PERSON_NAME] drag_handle drag_handle" at bounding box center [667, 306] width 34 height 12
click at [700, 291] on div at bounding box center [415, 292] width 672 height 10
drag, startPoint x: 679, startPoint y: 305, endPoint x: 703, endPoint y: 305, distance: 24.1
click at [730, 290] on div at bounding box center [415, 292] width 672 height 10
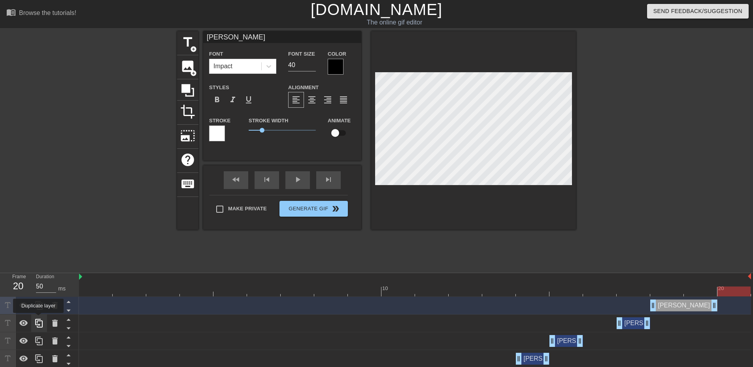
click at [38, 319] on icon at bounding box center [38, 323] width 9 height 9
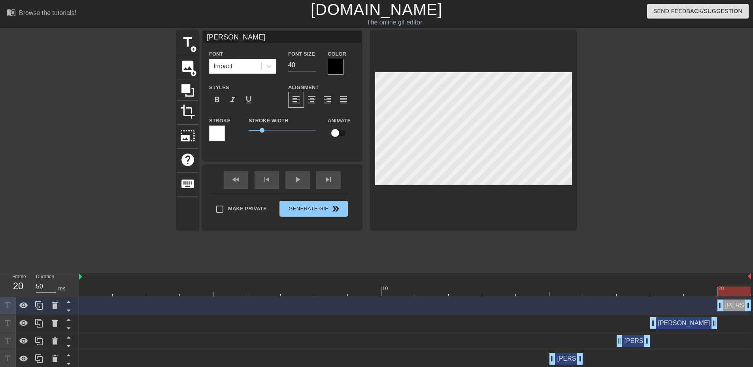
drag, startPoint x: 653, startPoint y: 306, endPoint x: 736, endPoint y: 305, distance: 83.0
click at [736, 305] on div "[PERSON_NAME] drag_handle drag_handle" at bounding box center [734, 306] width 34 height 12
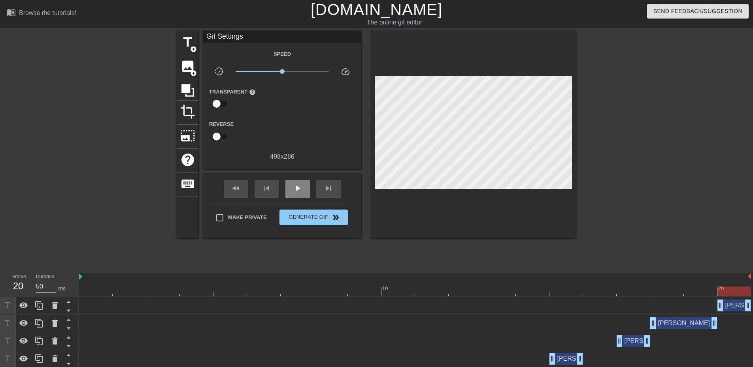
click at [301, 174] on div "fast_rewind skip_previous play_arrow skip_next" at bounding box center [282, 189] width 129 height 30
click at [294, 186] on span "play_arrow" at bounding box center [297, 188] width 9 height 9
click at [294, 186] on span "pause" at bounding box center [297, 188] width 9 height 9
drag, startPoint x: 345, startPoint y: 292, endPoint x: 108, endPoint y: 294, distance: 237.1
click at [108, 294] on div at bounding box center [95, 292] width 33 height 10
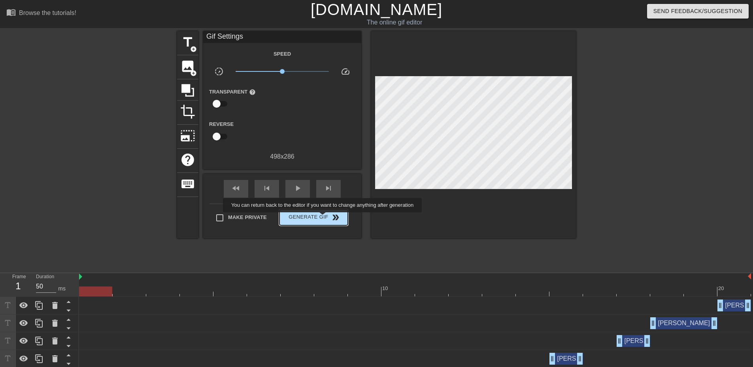
click at [323, 218] on span "Generate Gif double_arrow" at bounding box center [313, 217] width 62 height 9
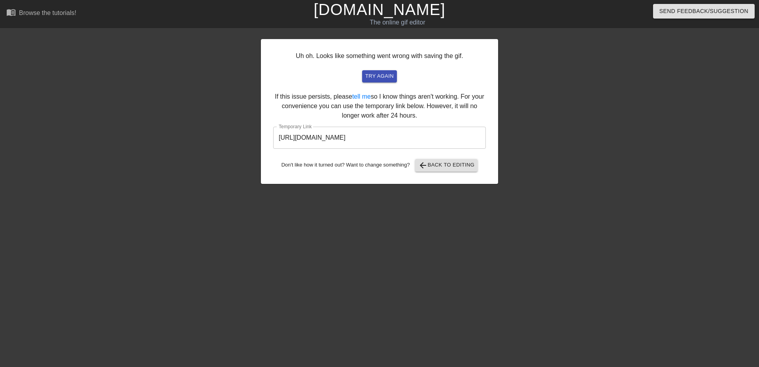
click at [405, 139] on input "[URL][DOMAIN_NAME]" at bounding box center [379, 138] width 213 height 22
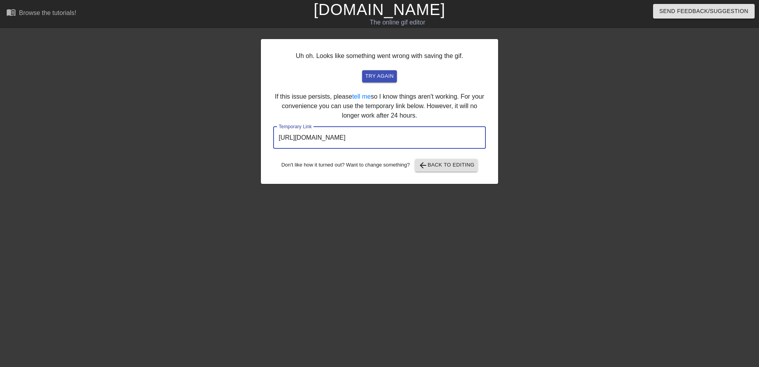
click at [405, 139] on input "[URL][DOMAIN_NAME]" at bounding box center [379, 138] width 213 height 22
